Goal: Information Seeking & Learning: Learn about a topic

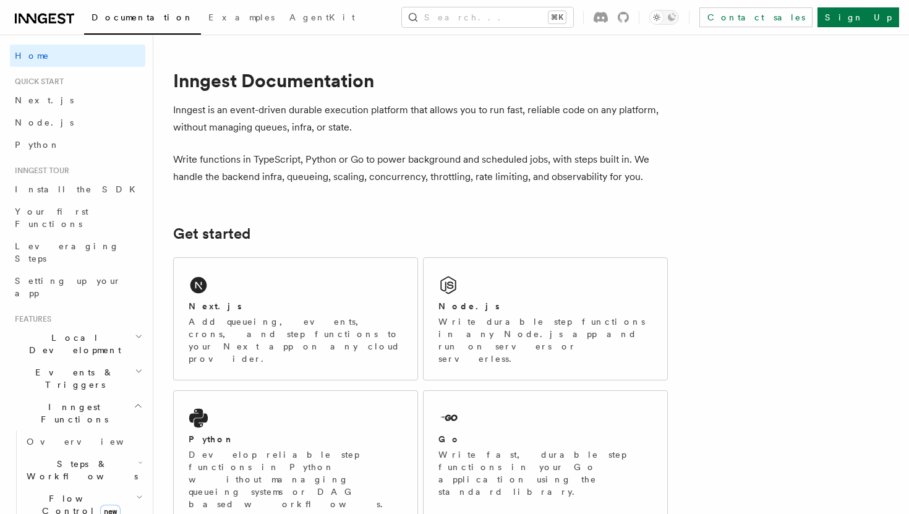
click at [137, 370] on icon "button" at bounding box center [139, 371] width 5 height 2
click at [140, 366] on icon "button" at bounding box center [139, 371] width 8 height 10
click at [139, 401] on icon "button" at bounding box center [138, 406] width 9 height 10
click at [135, 366] on icon "button" at bounding box center [139, 371] width 8 height 10
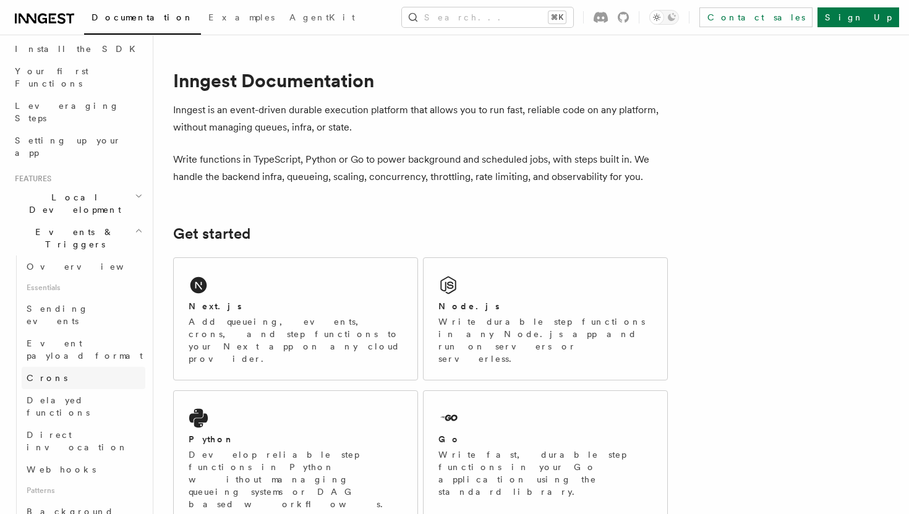
scroll to position [153, 0]
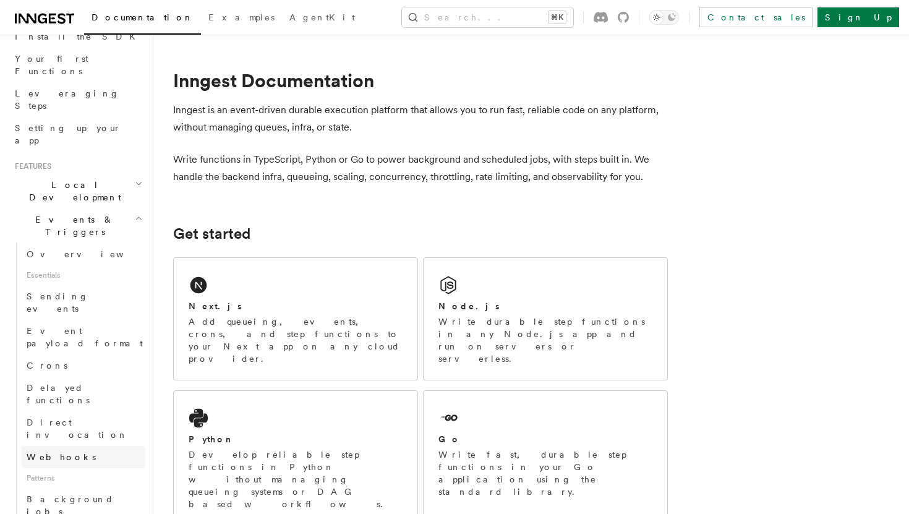
click at [57, 452] on span "Webhooks" at bounding box center [61, 457] width 69 height 10
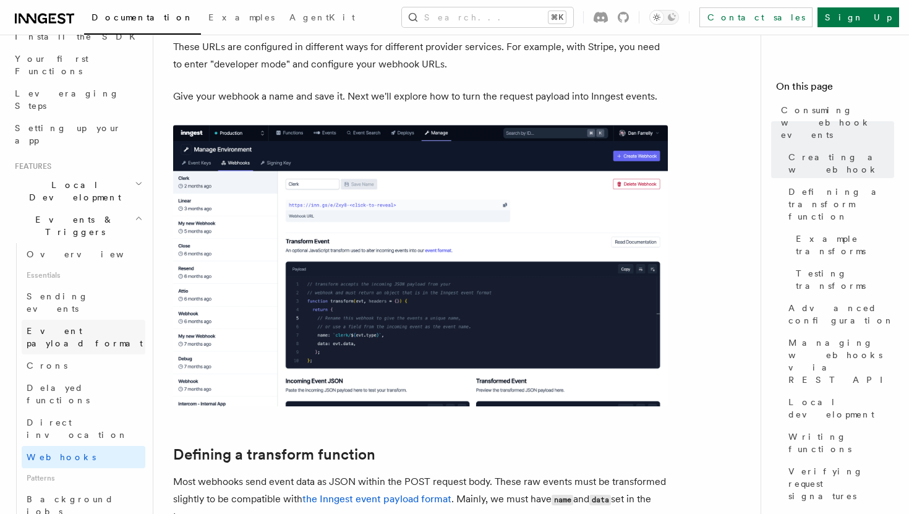
scroll to position [469, 0]
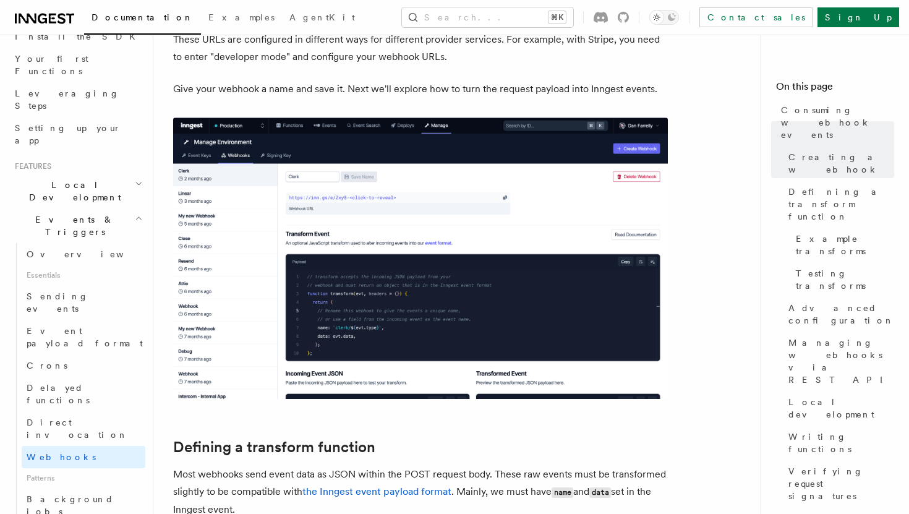
click at [135, 213] on icon "button" at bounding box center [139, 218] width 8 height 10
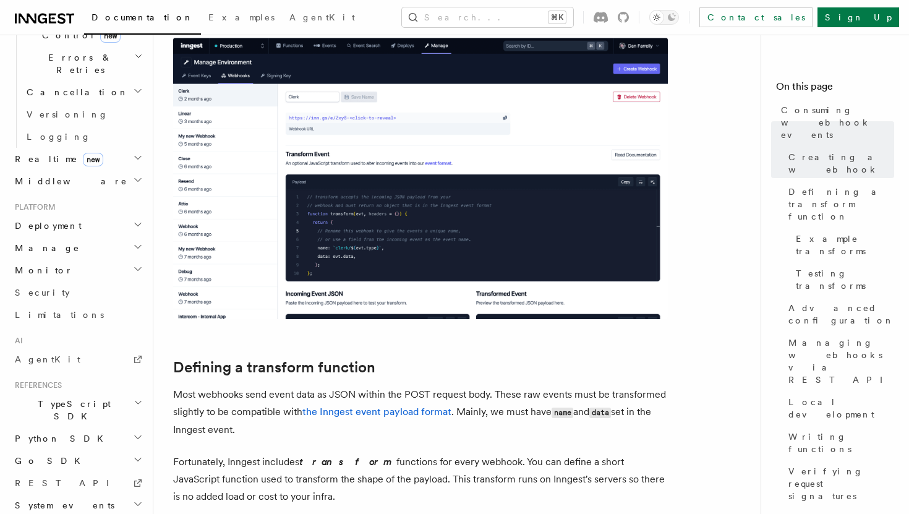
scroll to position [575, 0]
